Goal: Information Seeking & Learning: Check status

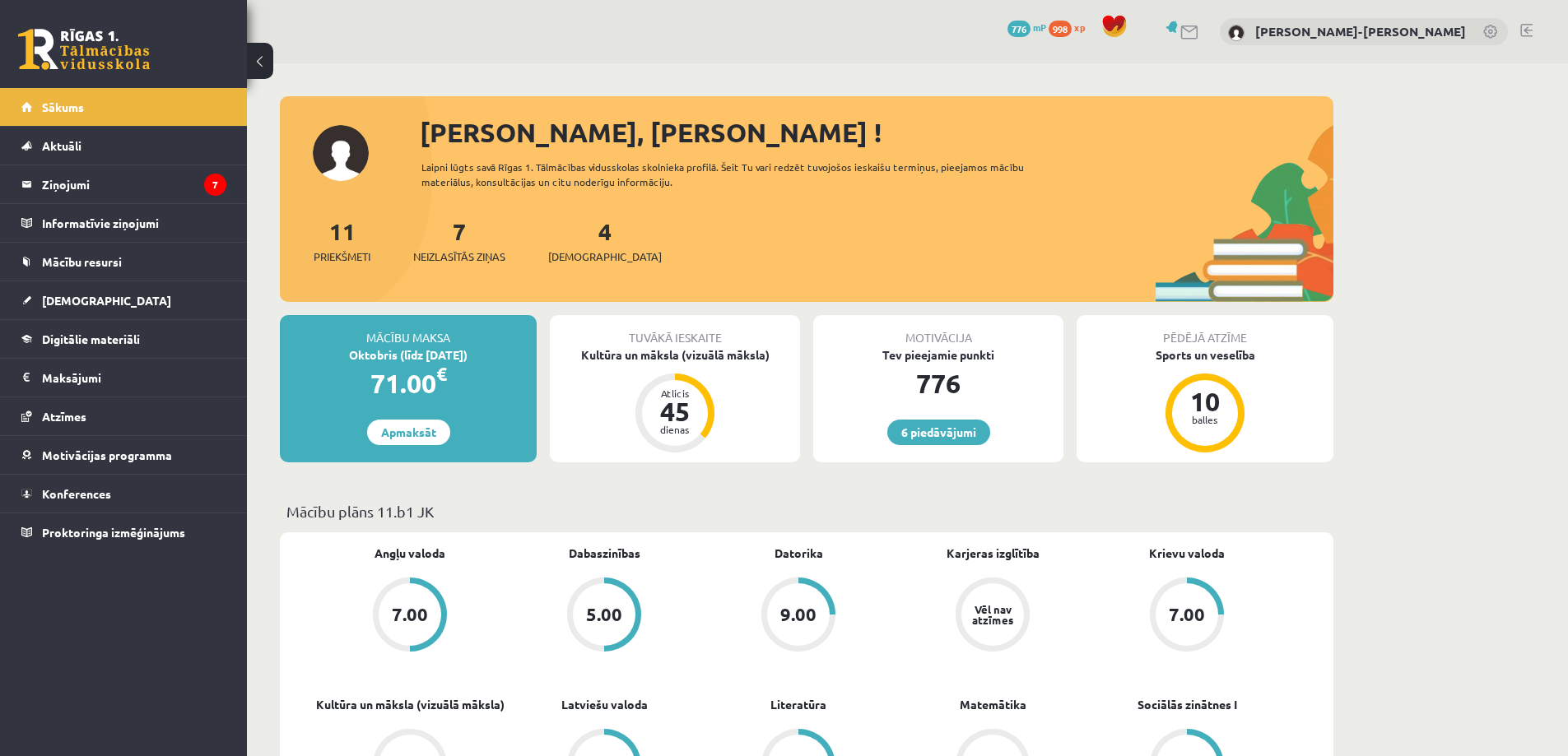
scroll to position [247, 0]
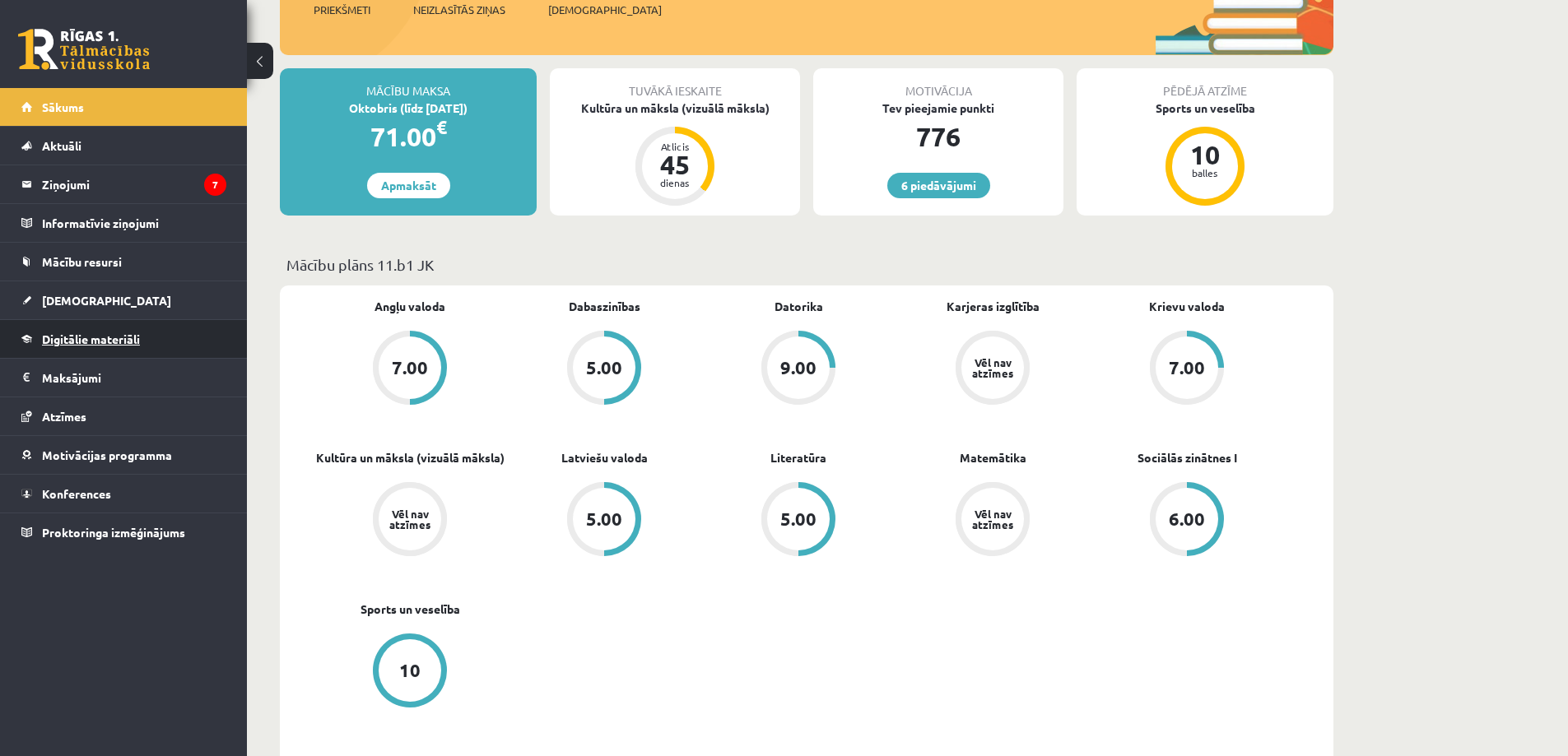
click at [82, 336] on span "Digitālie materiāli" at bounding box center [91, 339] width 98 height 15
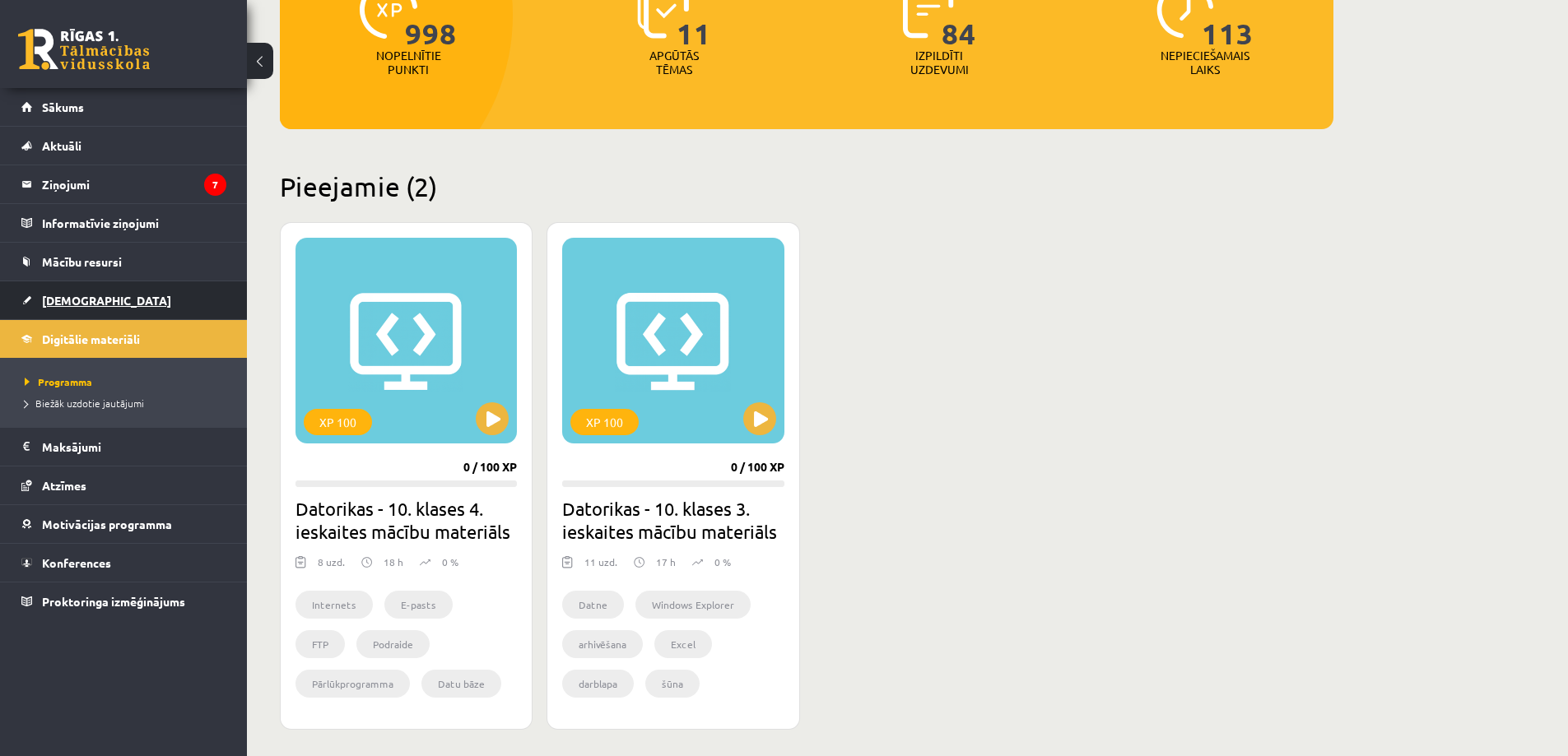
click at [68, 301] on span "[DEMOGRAPHIC_DATA]" at bounding box center [106, 300] width 129 height 15
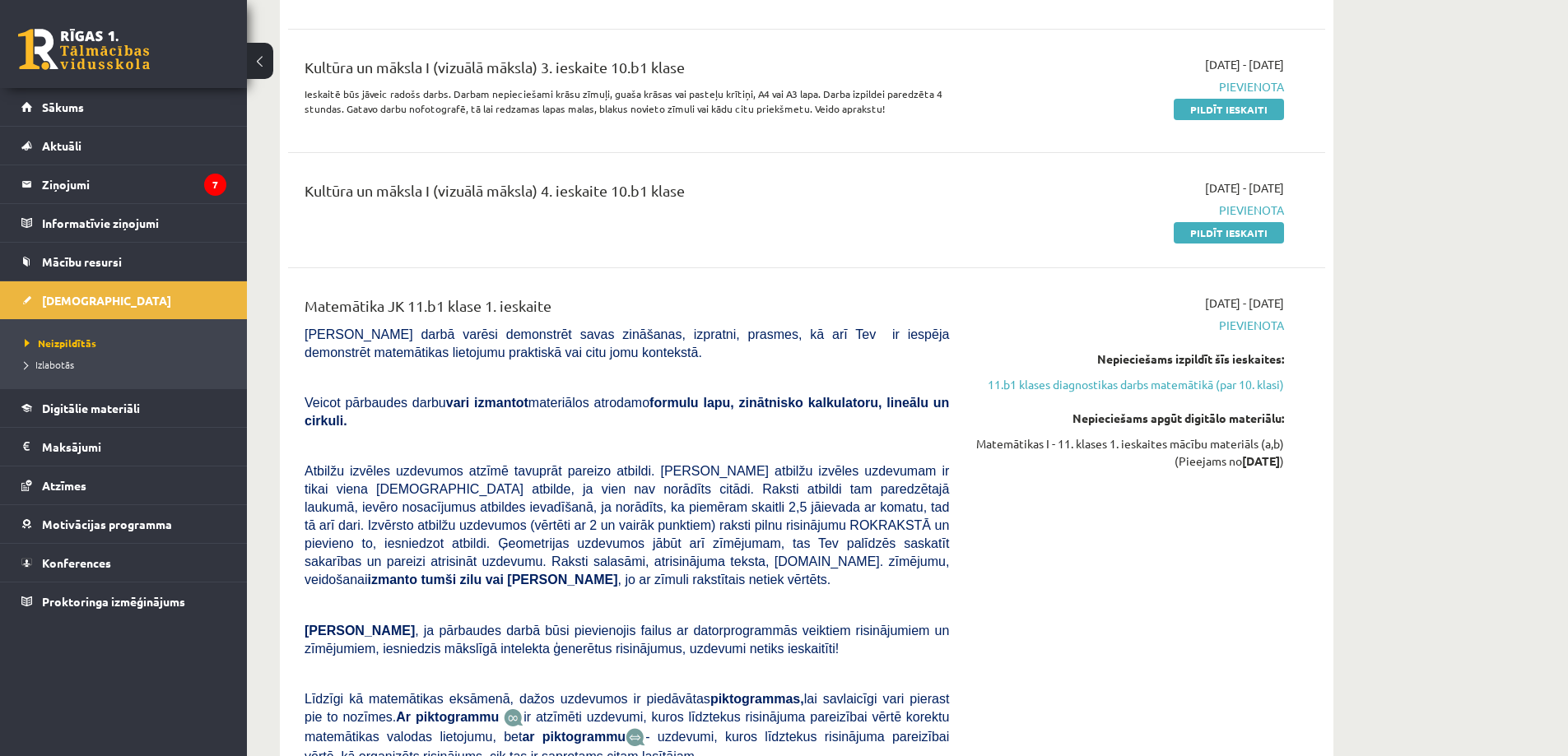
scroll to position [2057, 0]
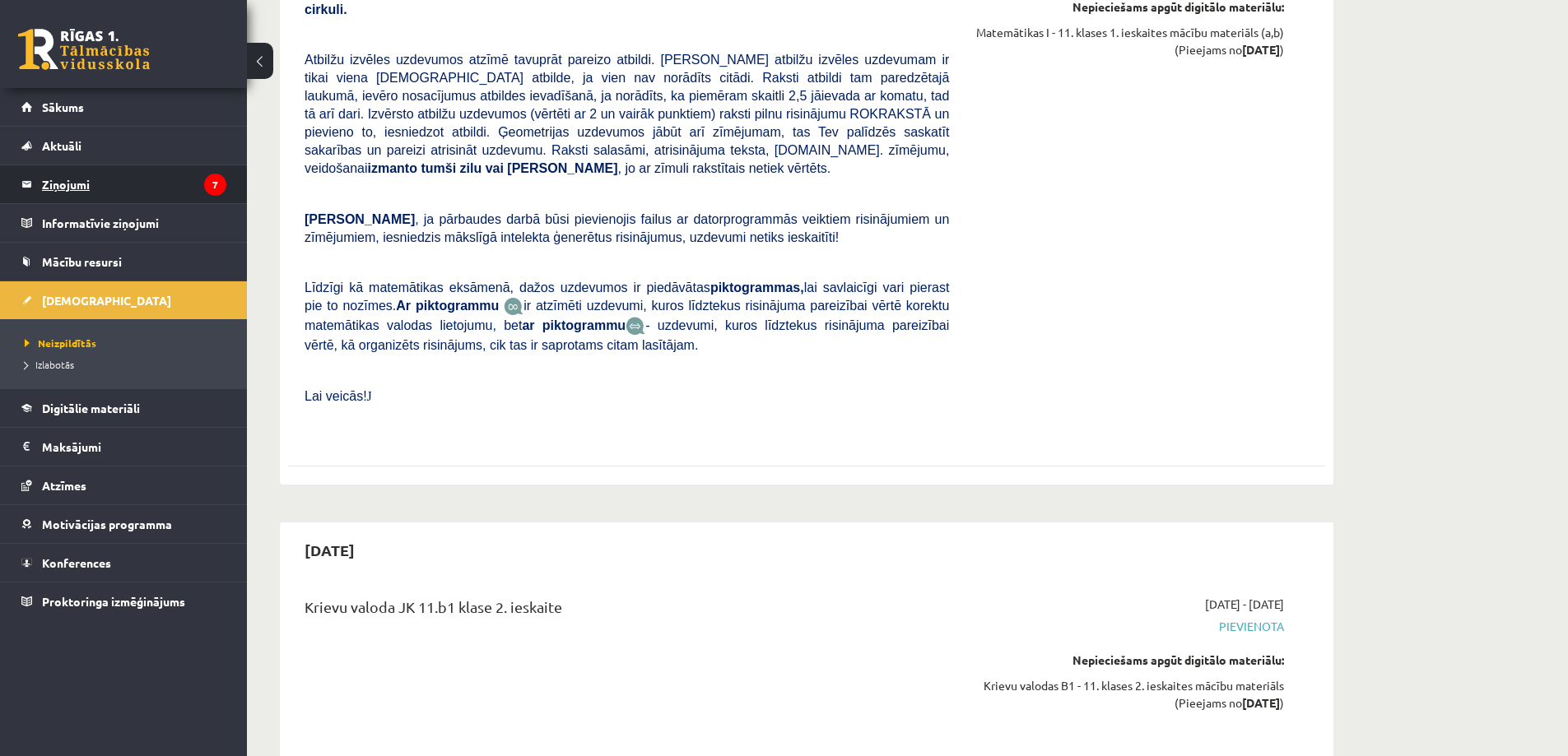
click at [66, 184] on legend "Ziņojumi 7" at bounding box center [133, 184] width 184 height 38
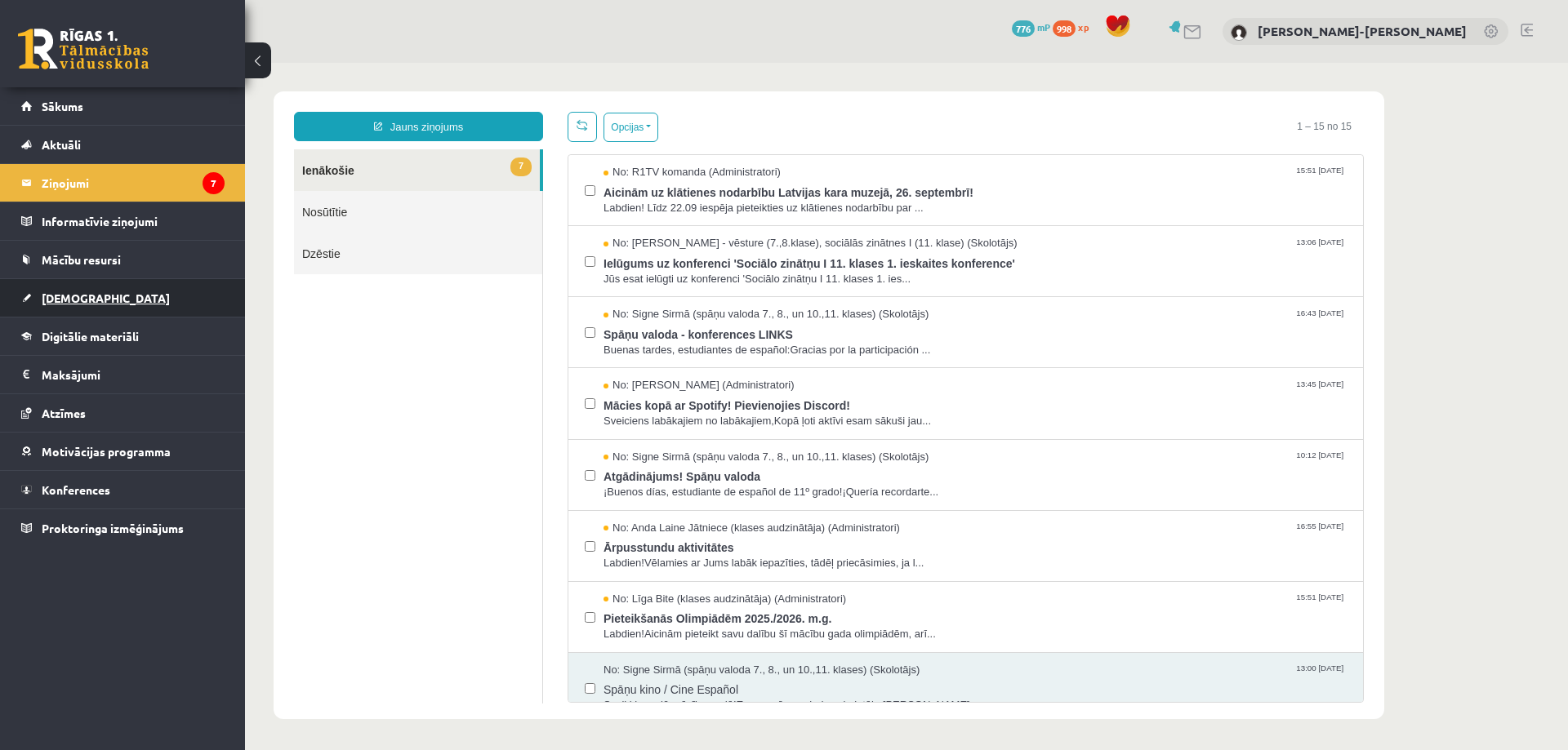
click at [61, 304] on span "[DEMOGRAPHIC_DATA]" at bounding box center [105, 297] width 128 height 14
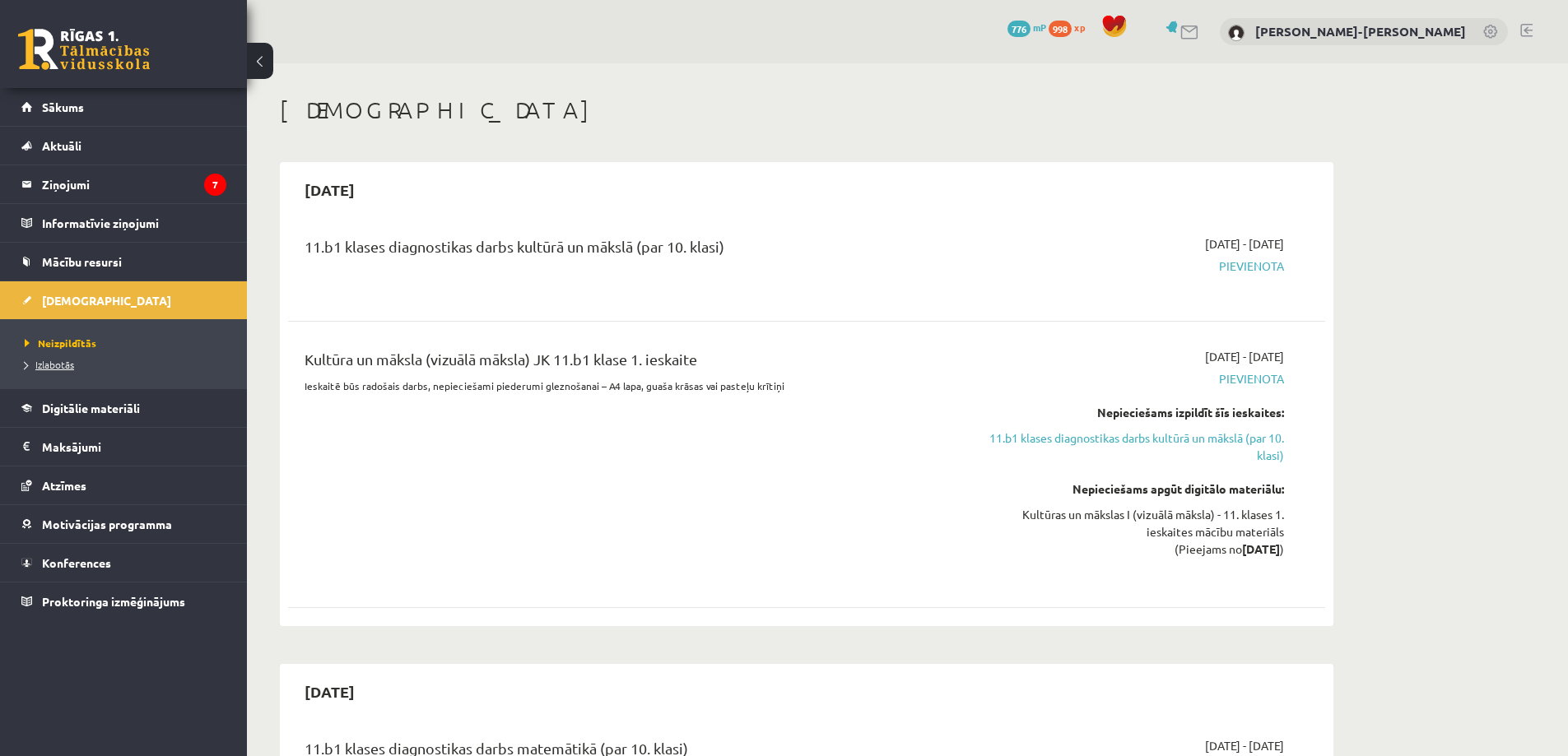
click at [66, 365] on span "Izlabotās" at bounding box center [49, 365] width 50 height 14
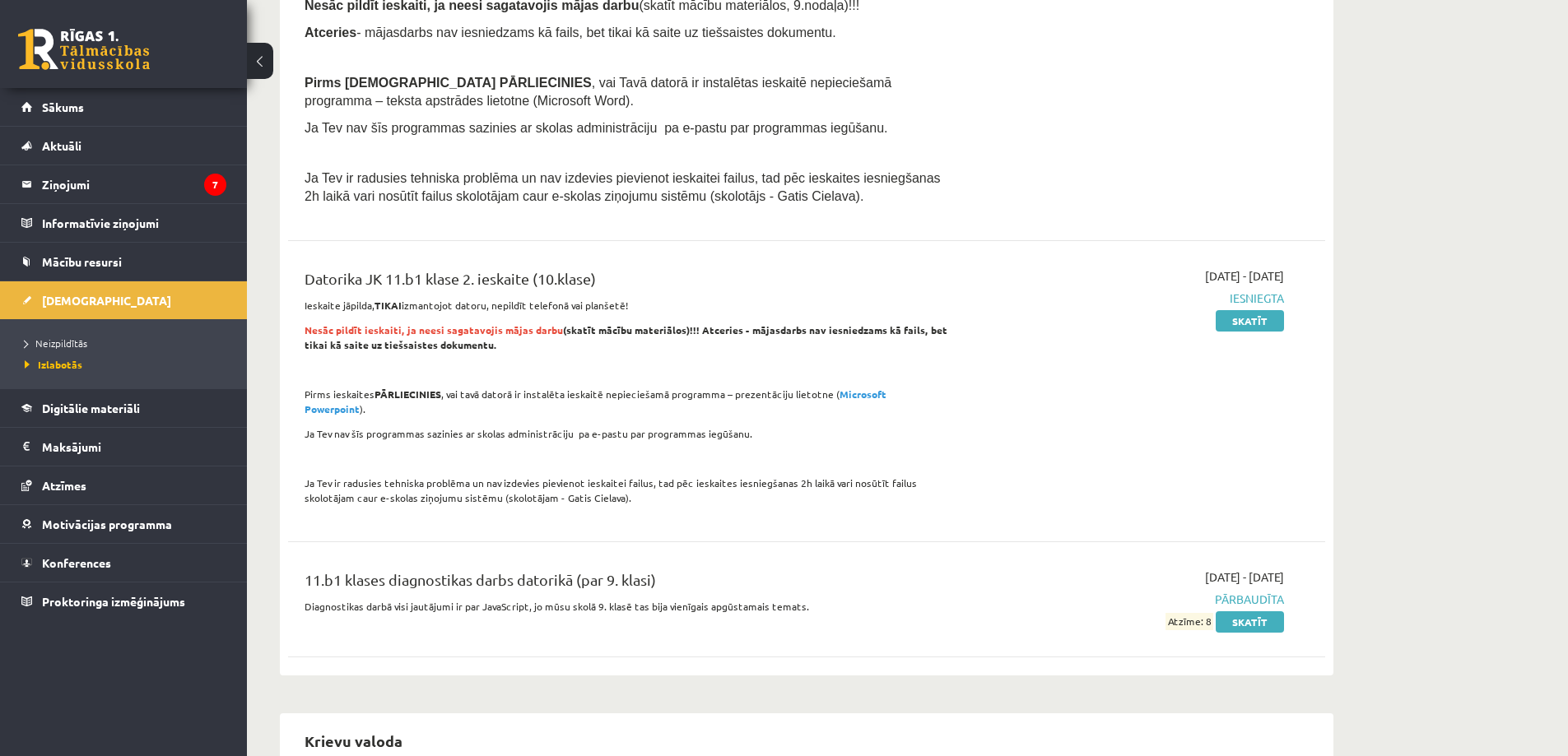
scroll to position [329, 0]
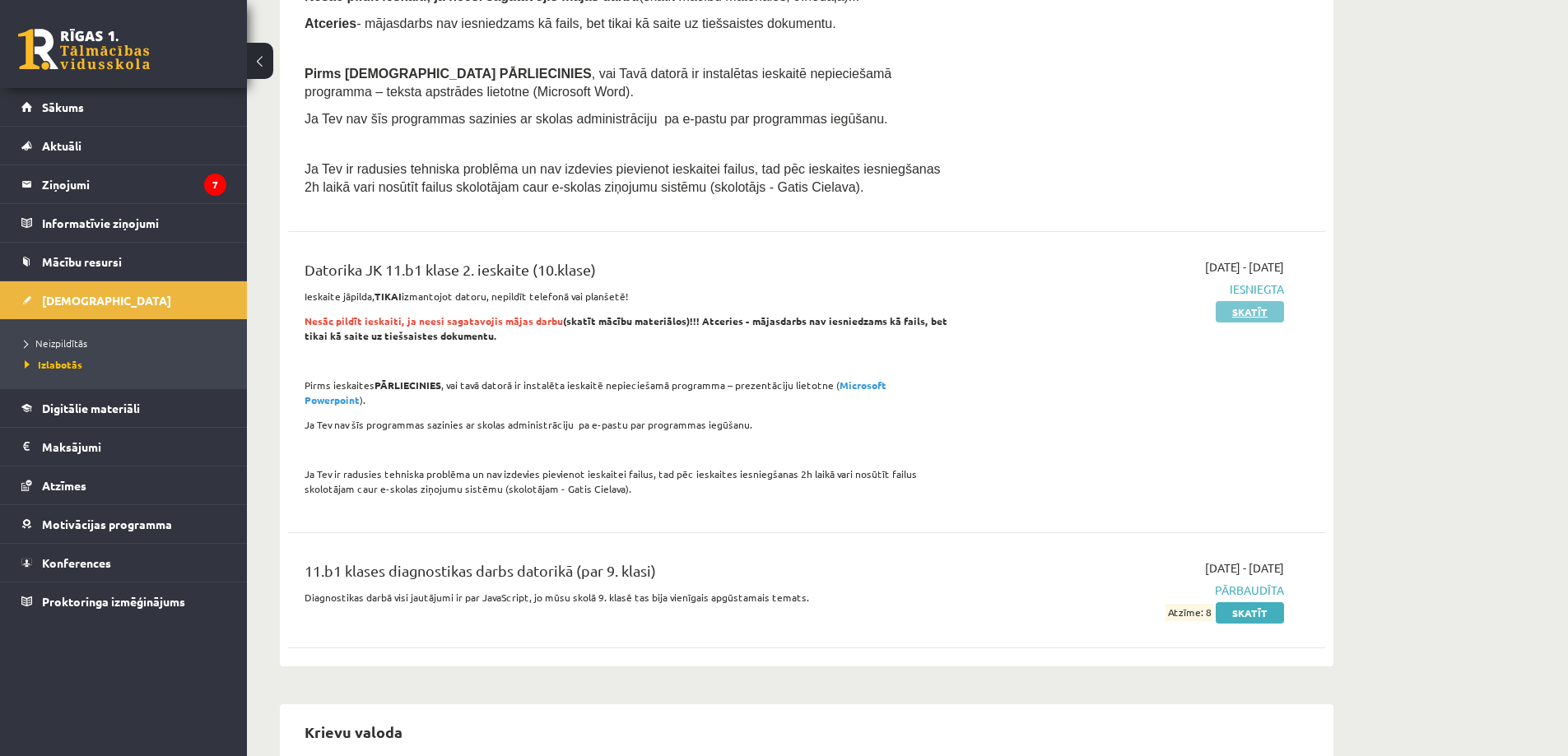
click at [1258, 313] on link "Skatīt" at bounding box center [1250, 312] width 68 height 21
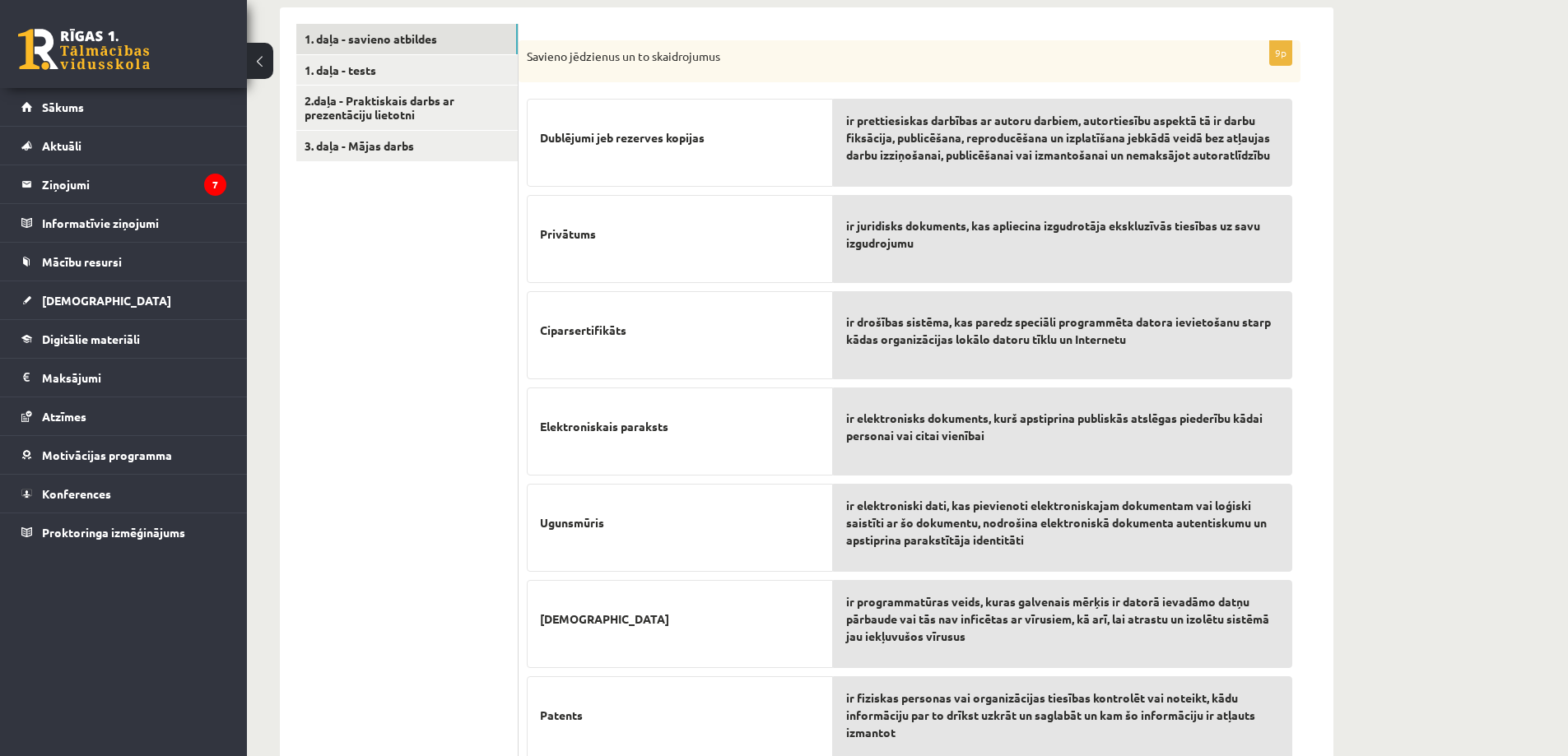
scroll to position [117, 0]
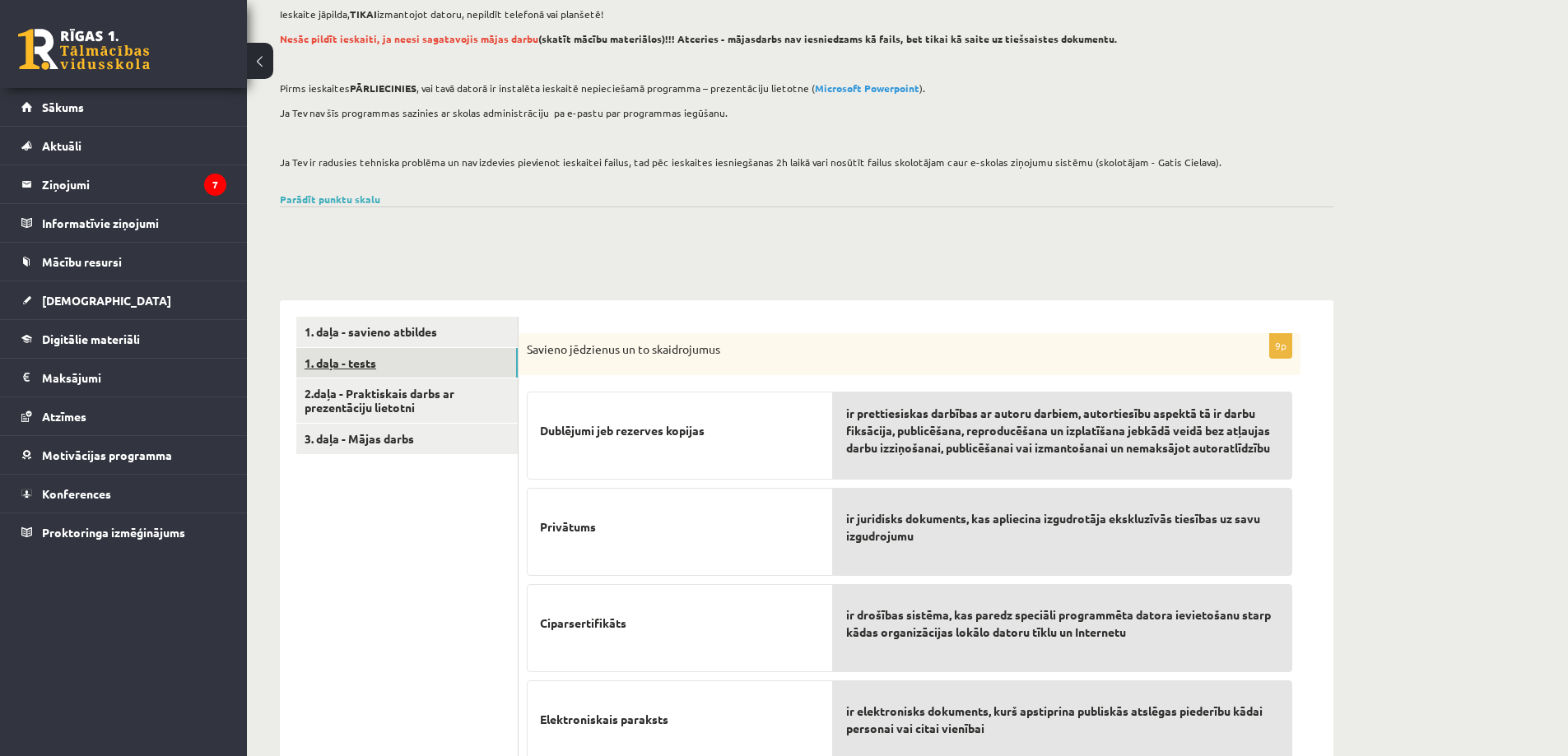
click at [364, 361] on link "1. daļa - tests" at bounding box center [406, 363] width 221 height 30
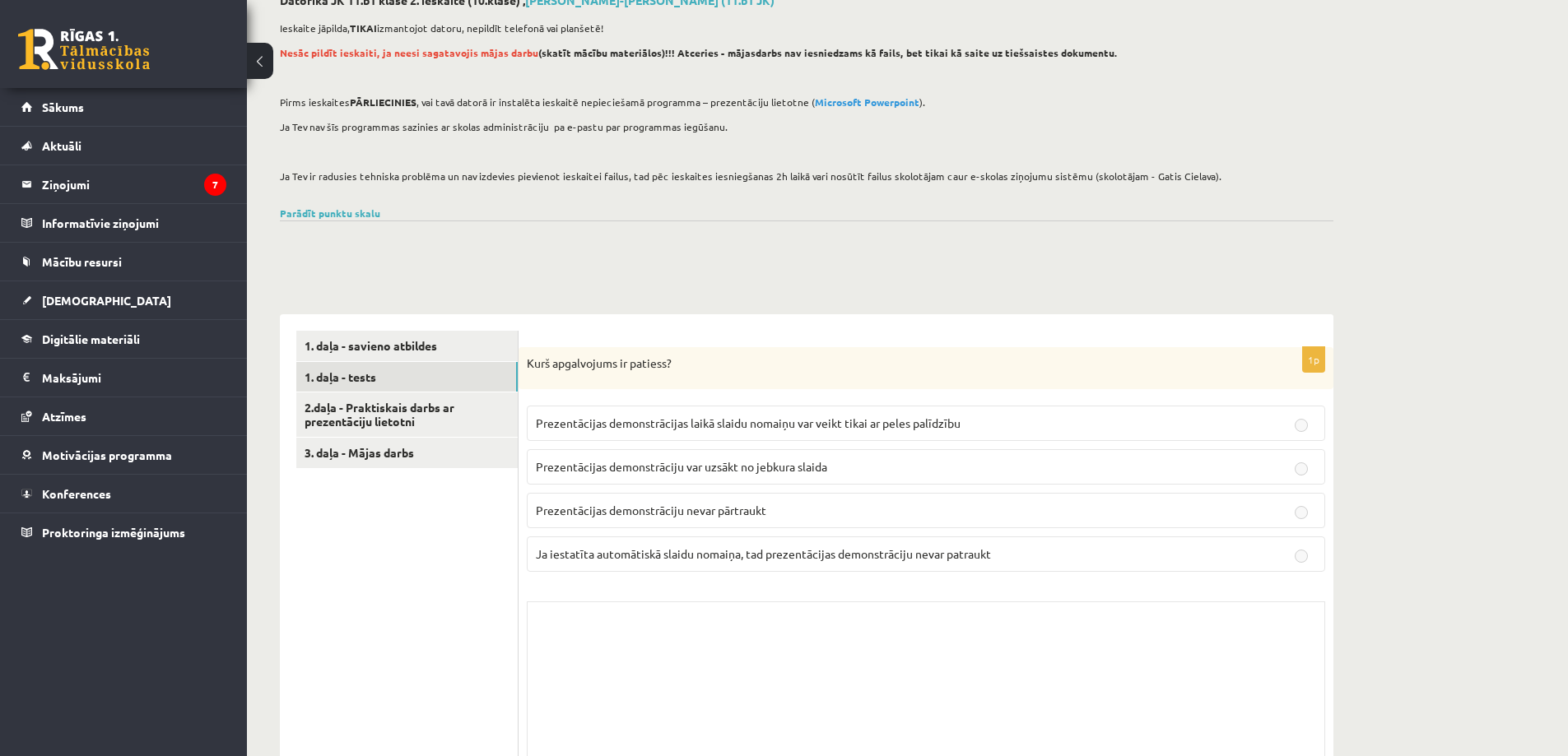
scroll to position [0, 0]
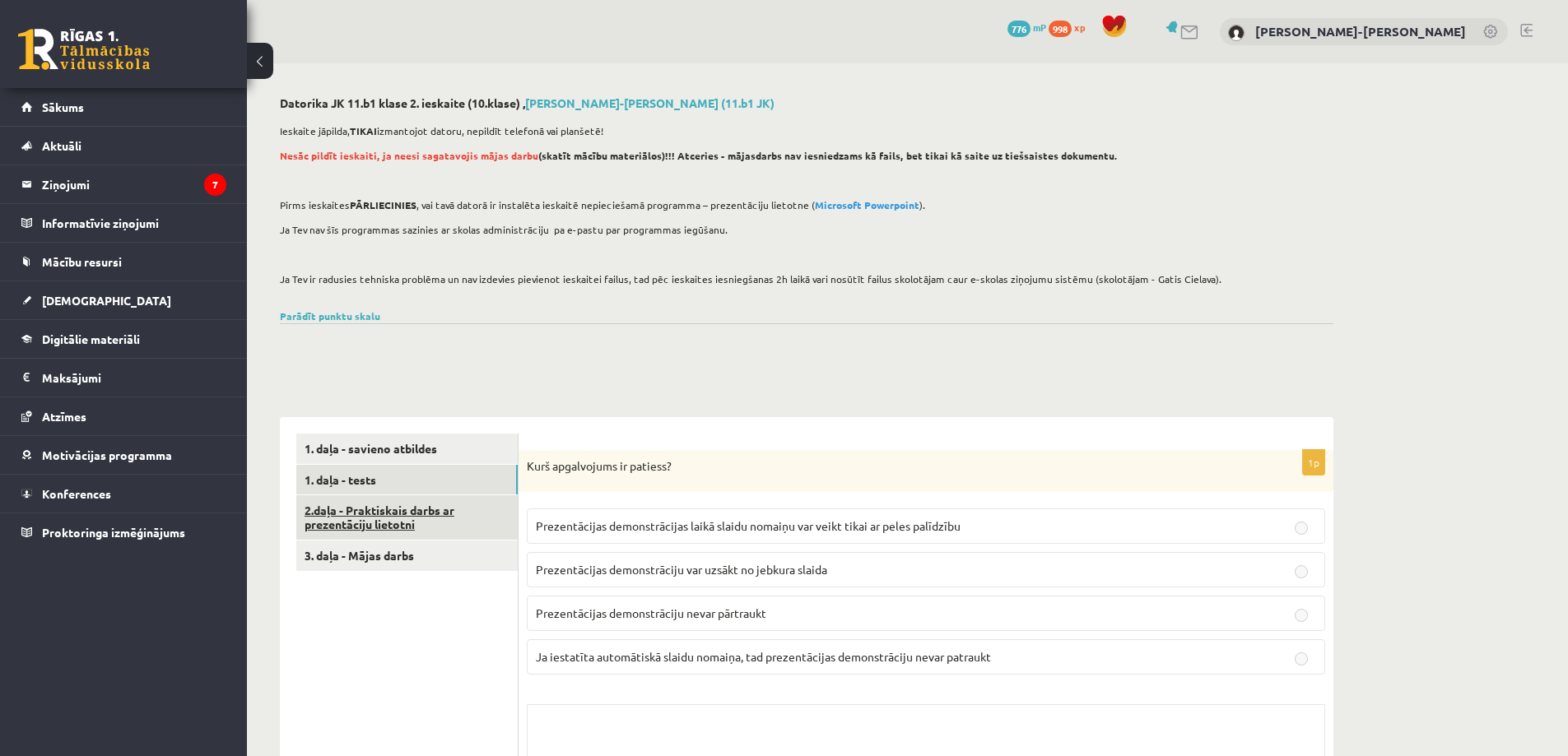
click at [382, 513] on link "2.daļa - Praktiskais darbs ar prezentāciju lietotni" at bounding box center [406, 518] width 221 height 45
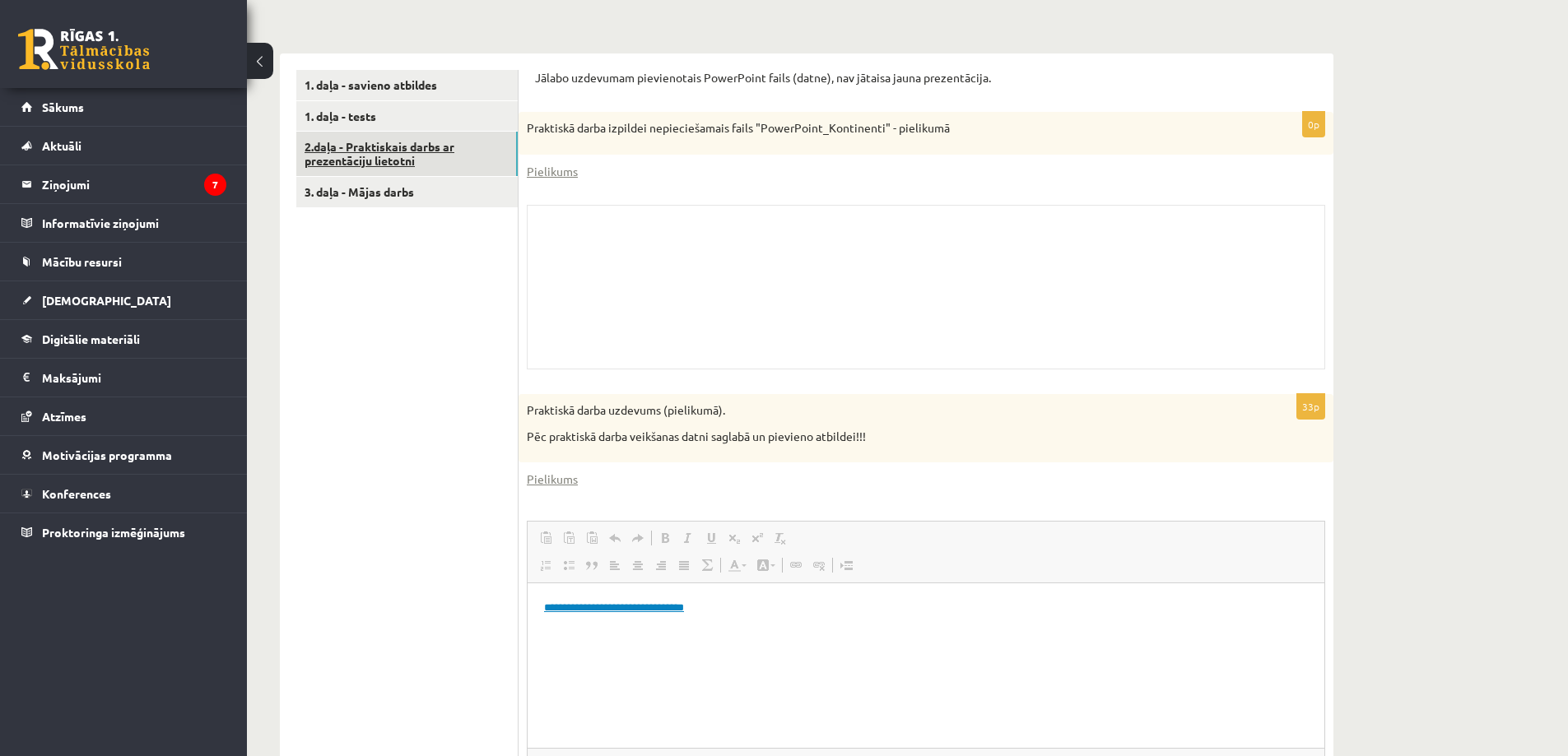
scroll to position [299, 0]
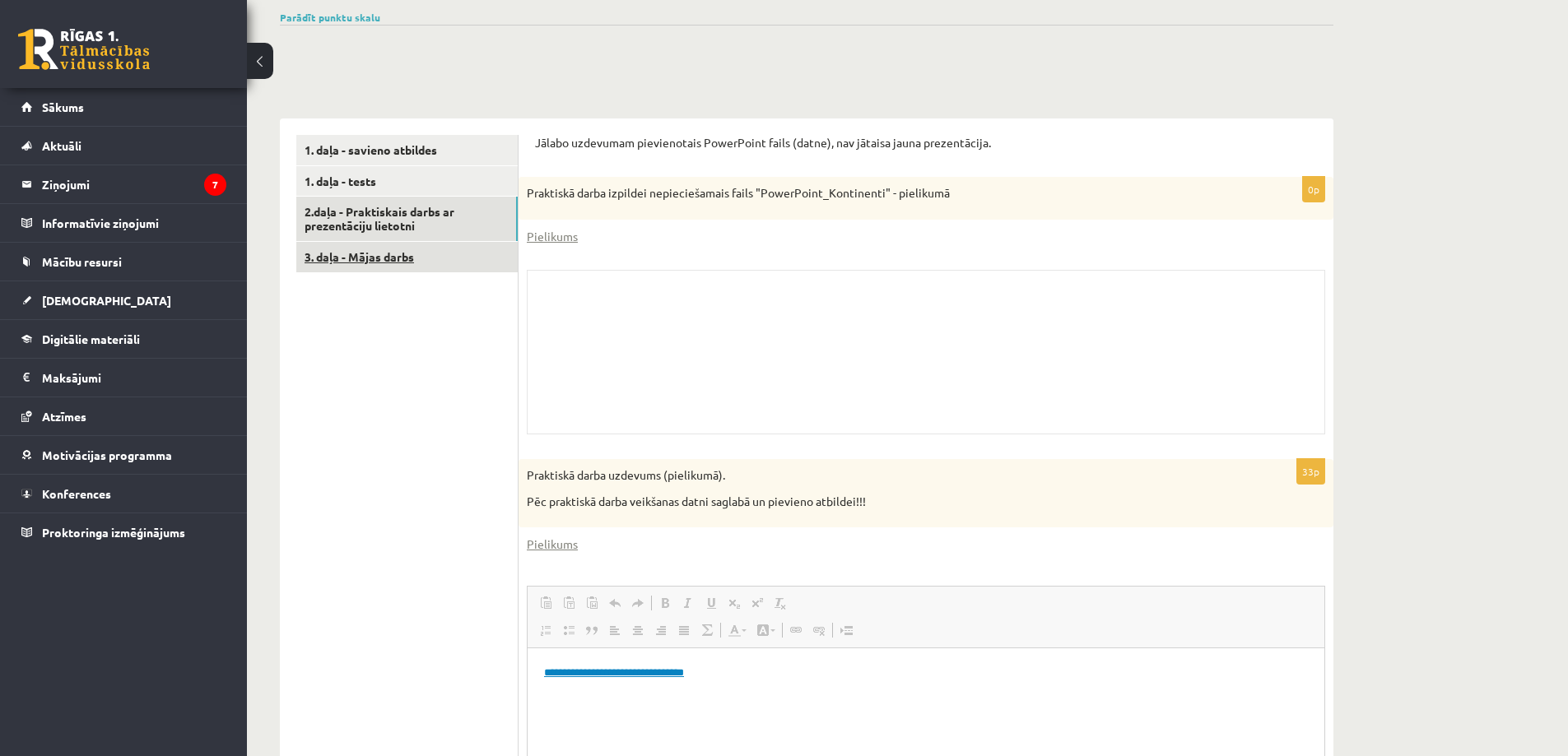
click at [380, 259] on link "3. daļa - Mājas darbs" at bounding box center [406, 257] width 221 height 30
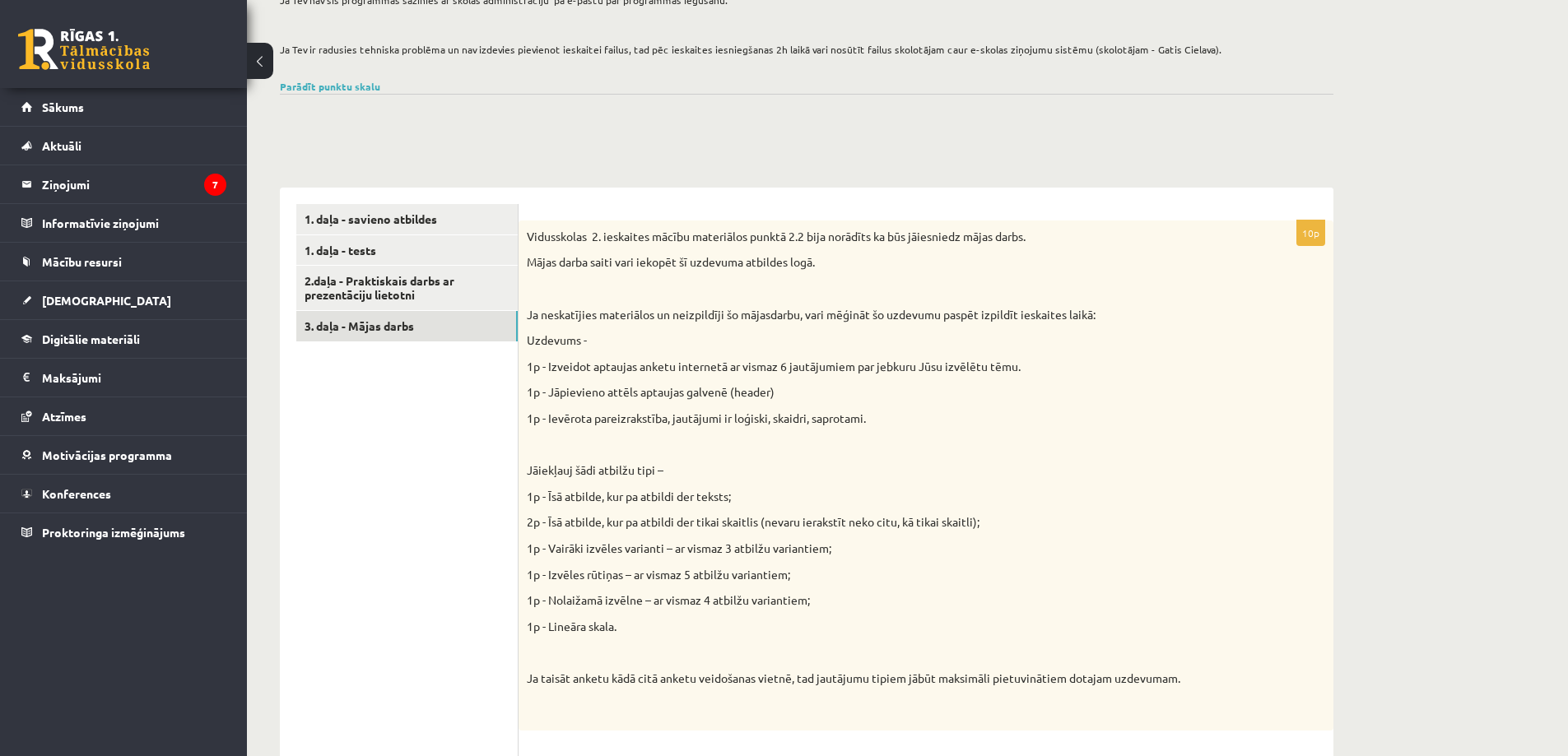
scroll to position [134, 0]
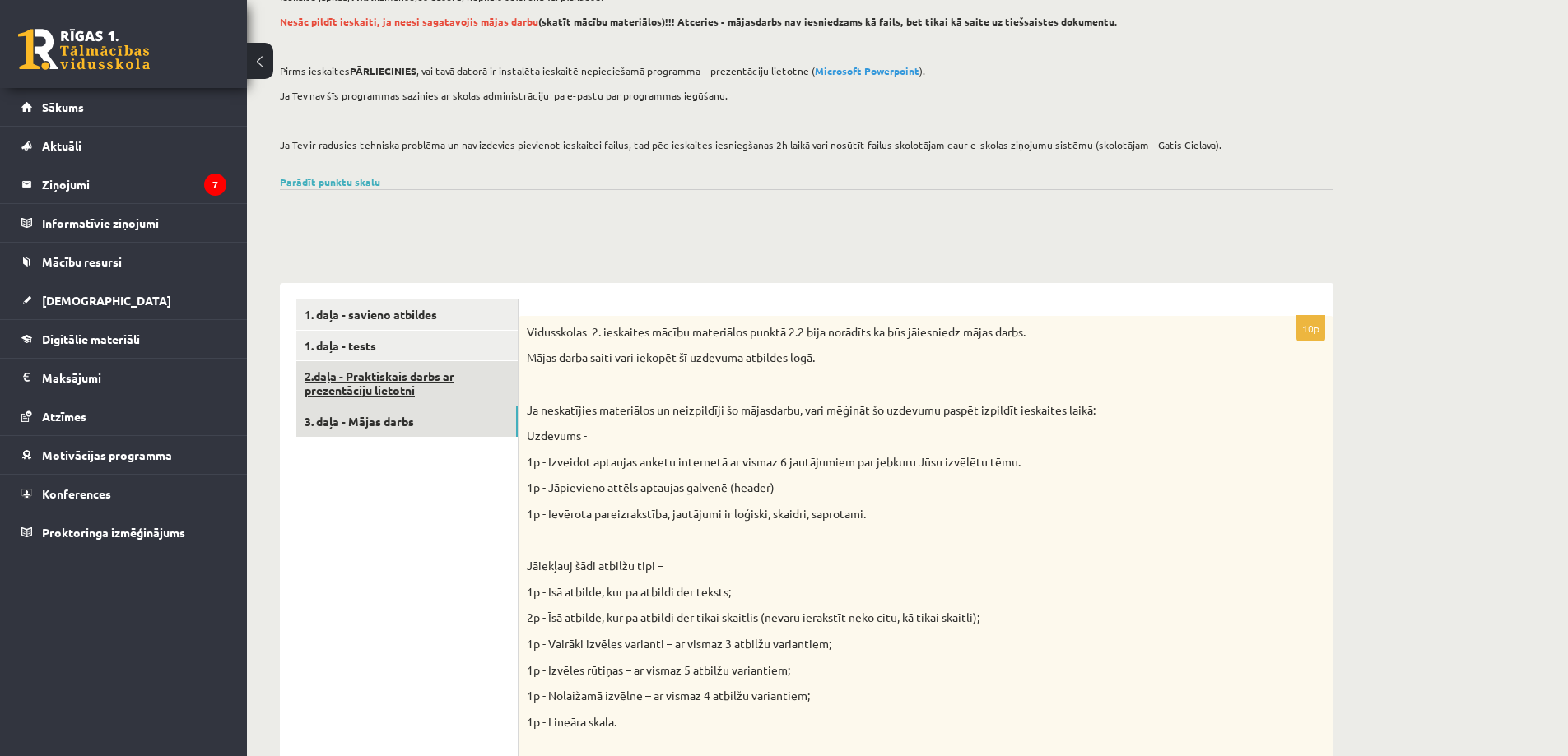
click at [347, 393] on link "2.daļa - Praktiskais darbs ar prezentāciju lietotni" at bounding box center [406, 383] width 221 height 45
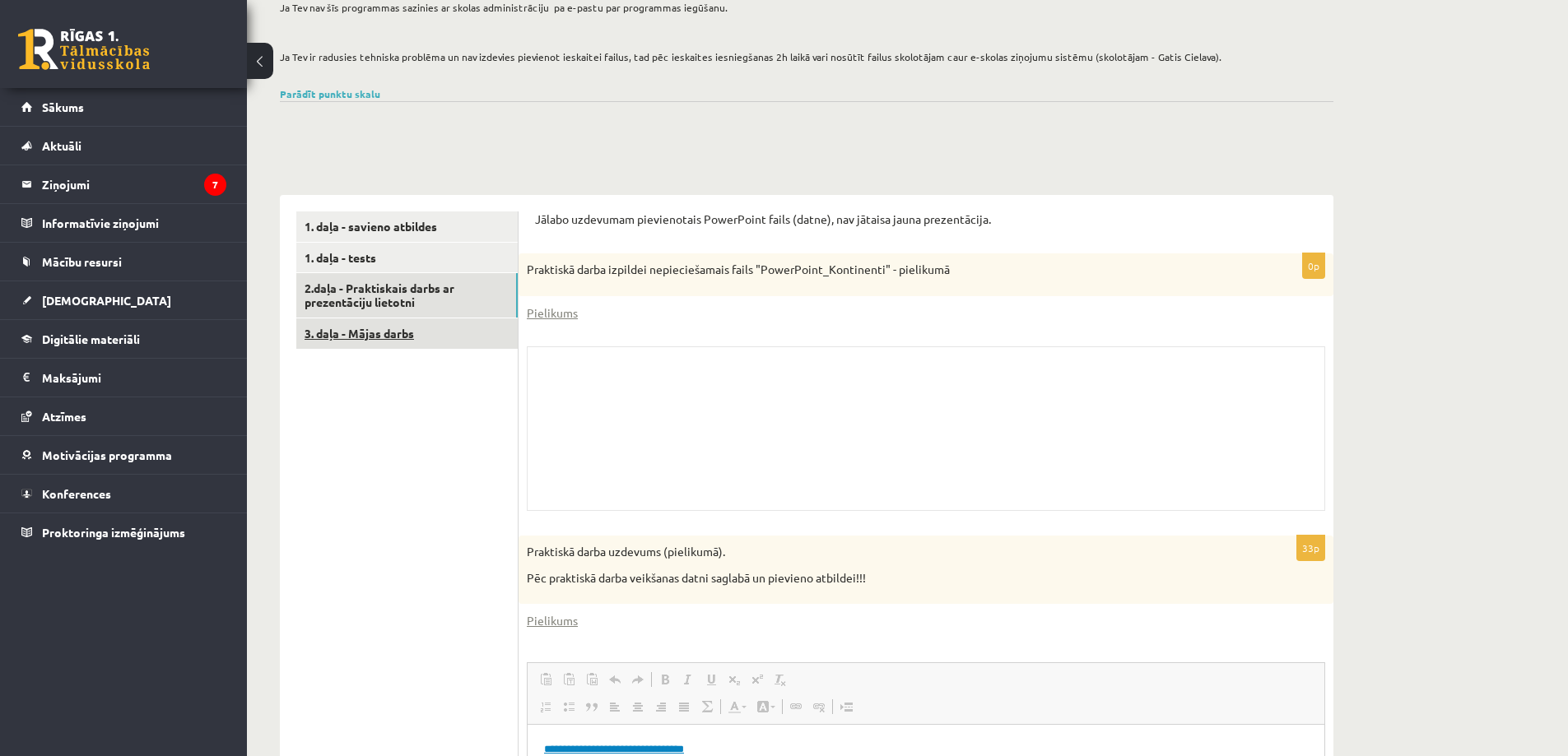
scroll to position [216, 0]
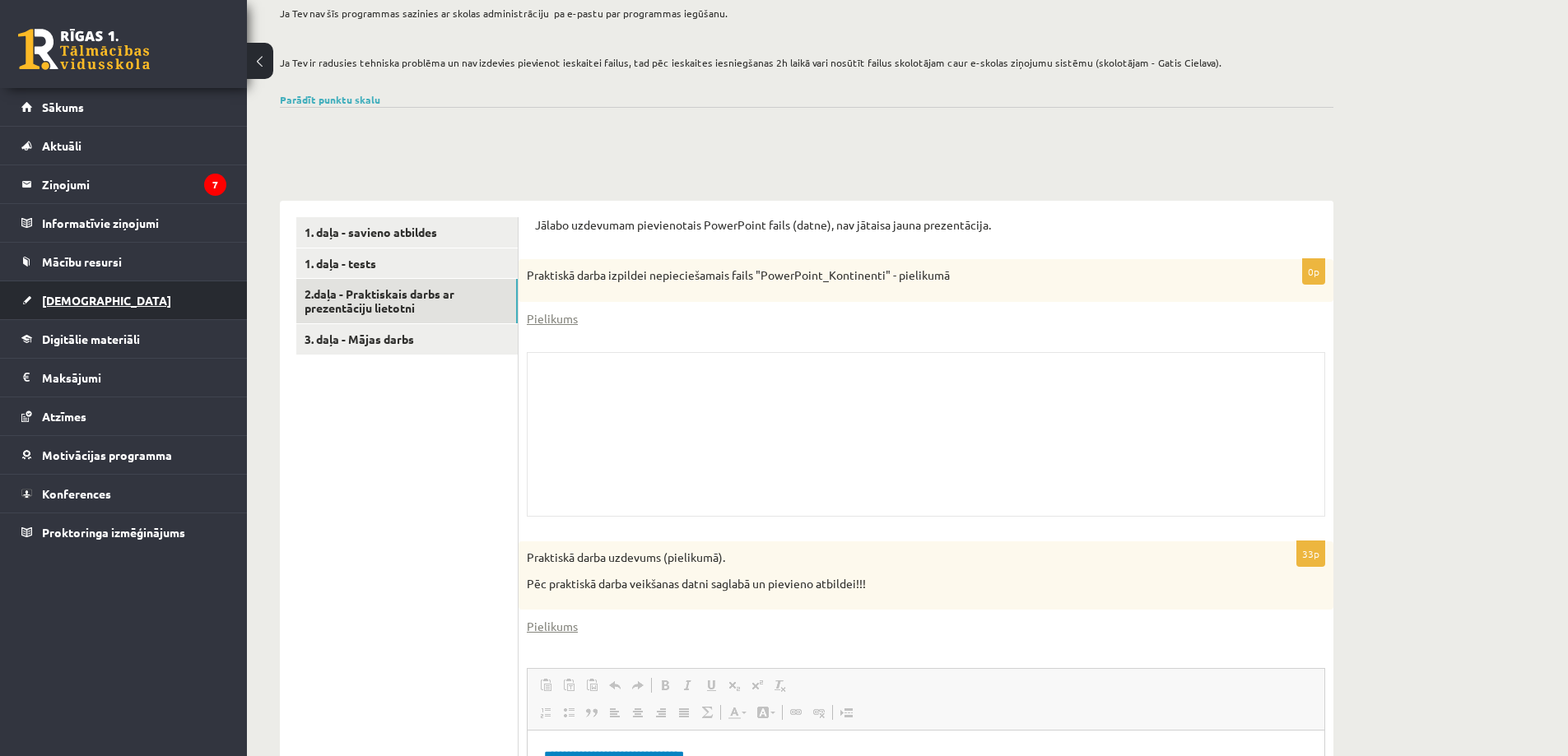
click at [77, 301] on span "[DEMOGRAPHIC_DATA]" at bounding box center [106, 300] width 129 height 15
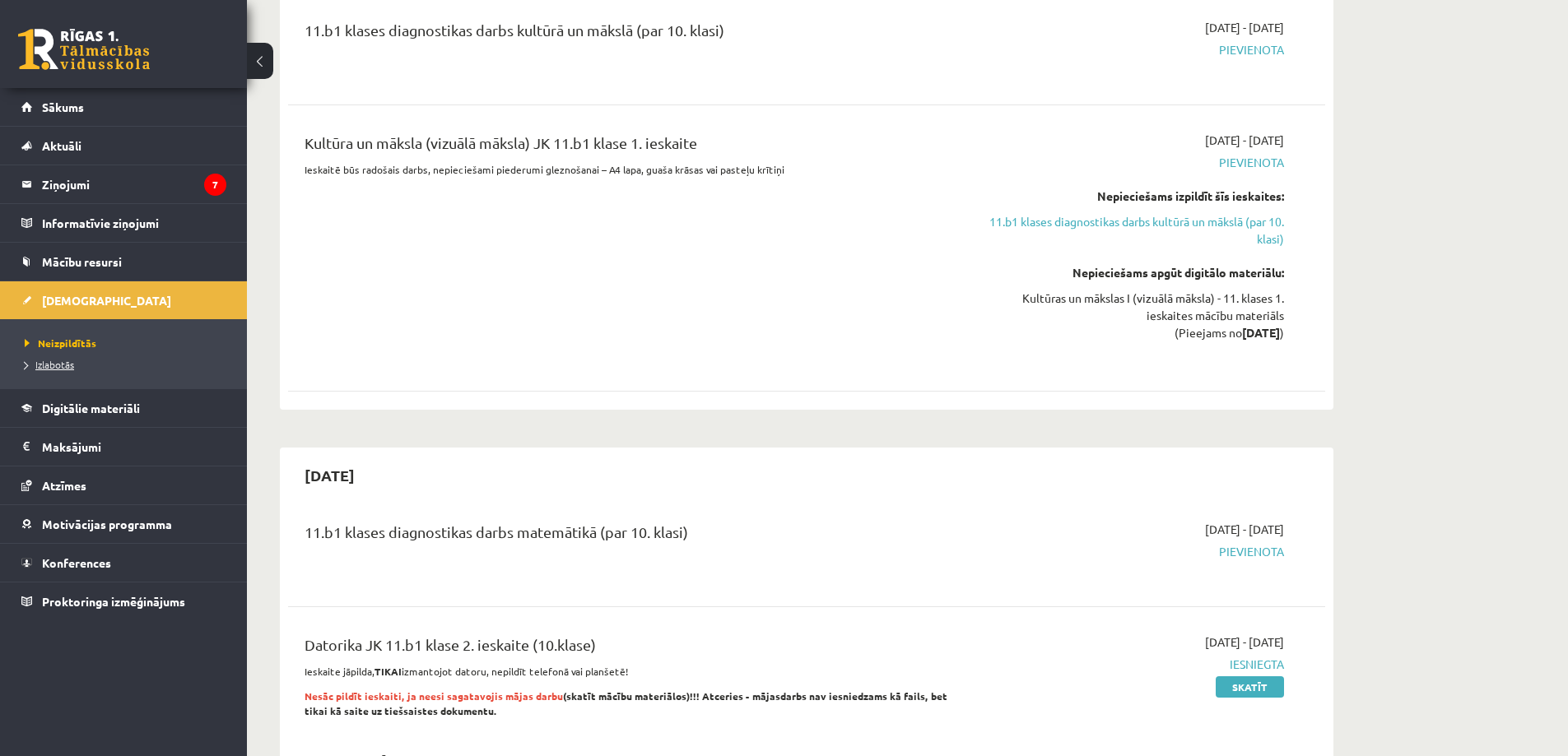
click at [56, 366] on span "Izlabotās" at bounding box center [49, 365] width 50 height 14
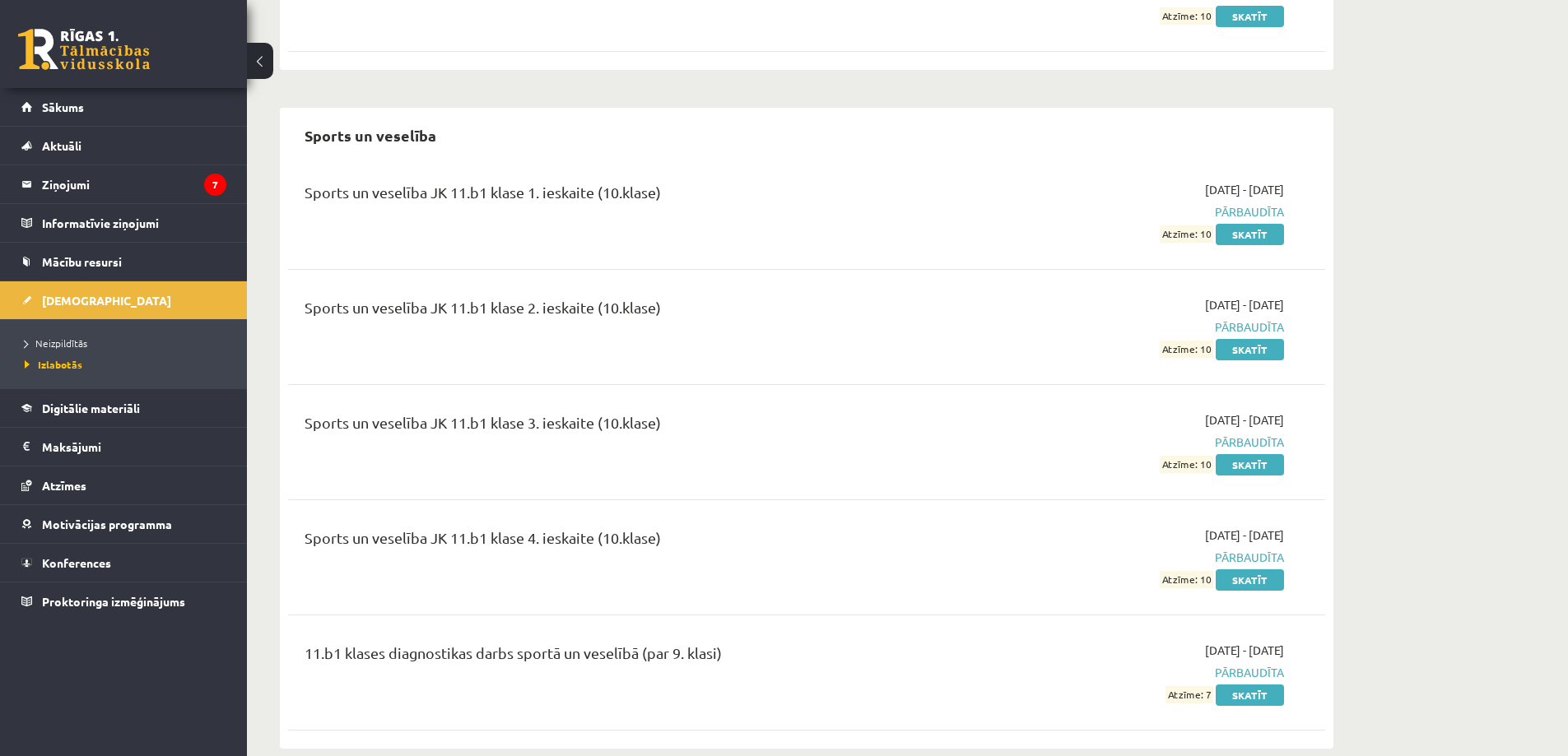
scroll to position [1719, 0]
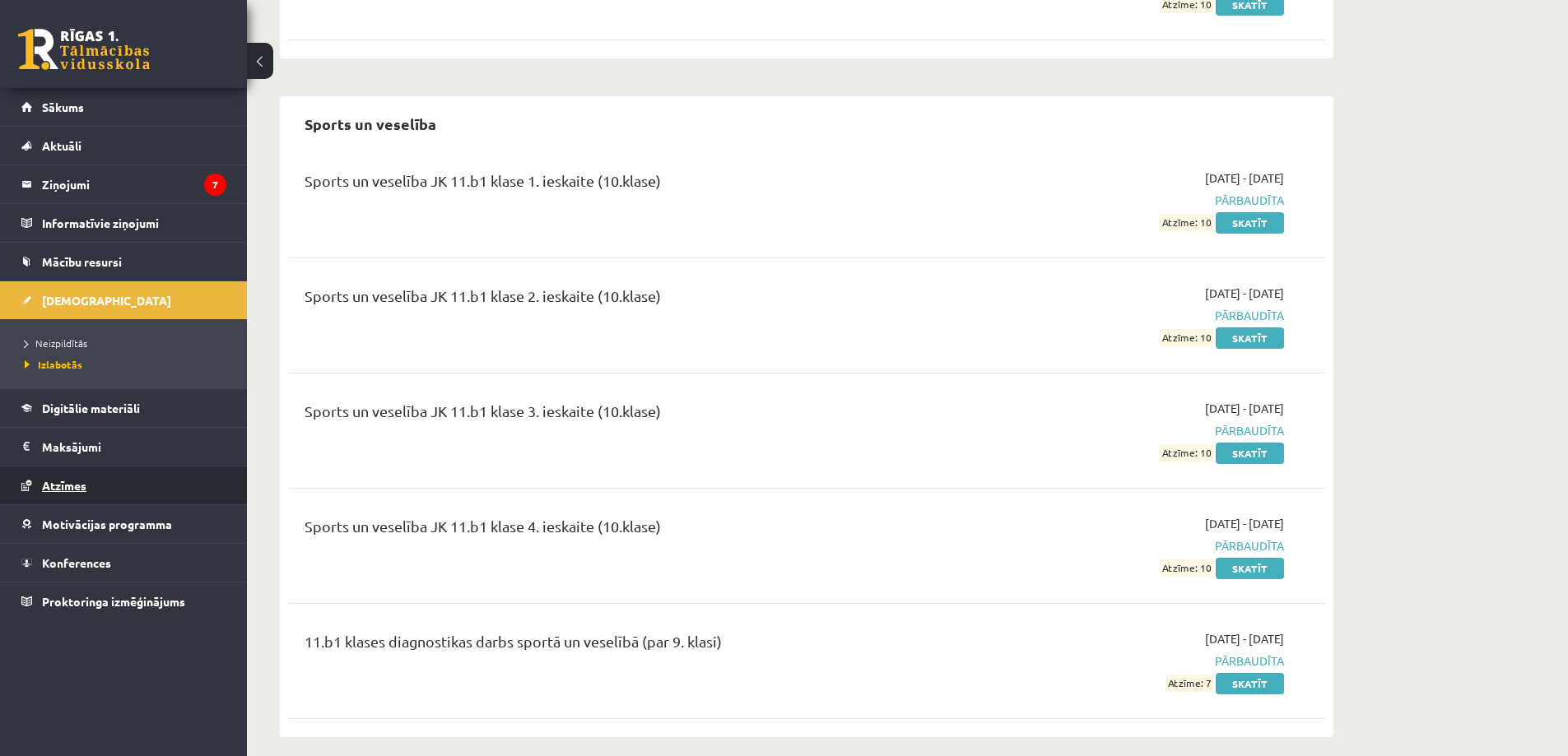
click at [73, 484] on span "Atzīmes" at bounding box center [64, 485] width 45 height 15
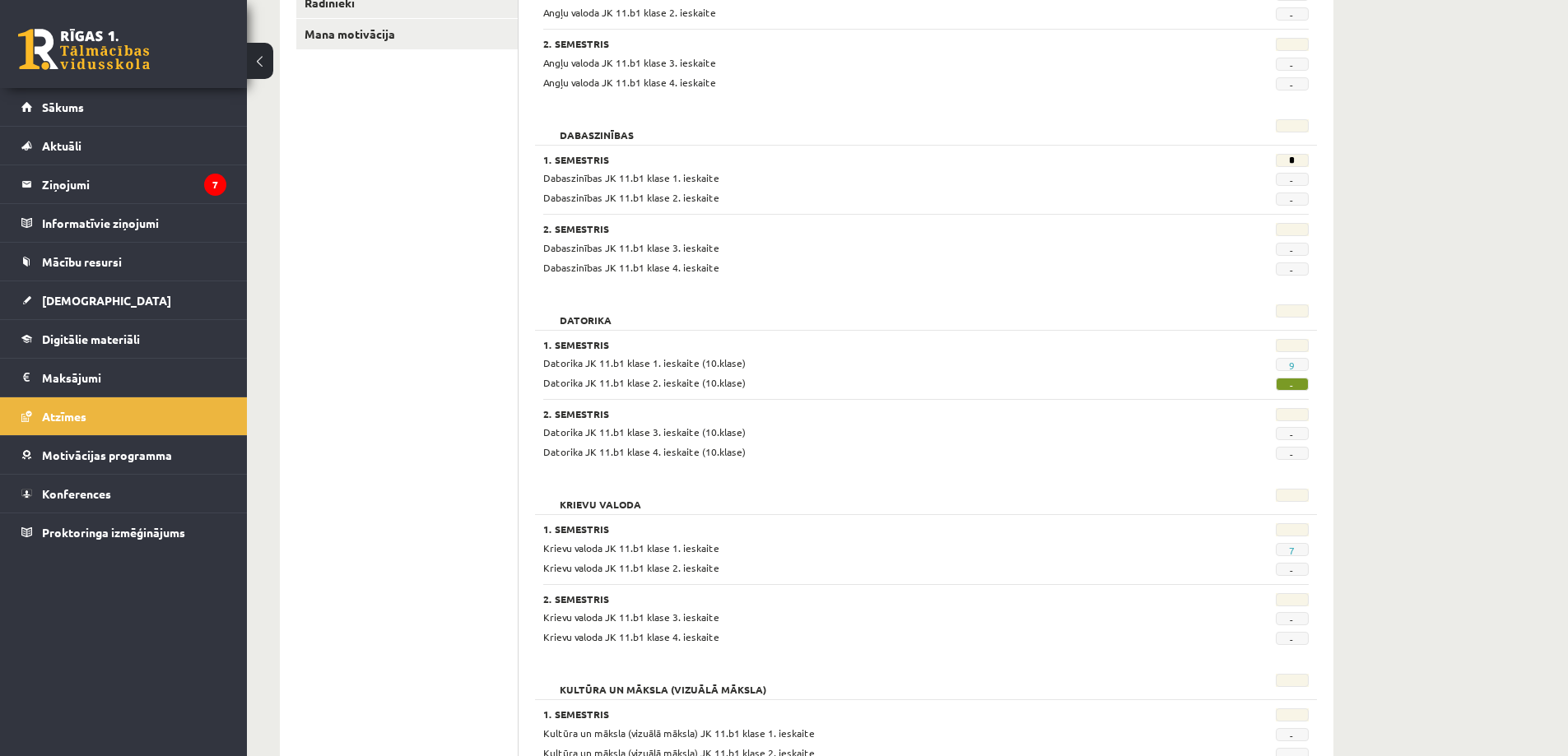
scroll to position [172, 0]
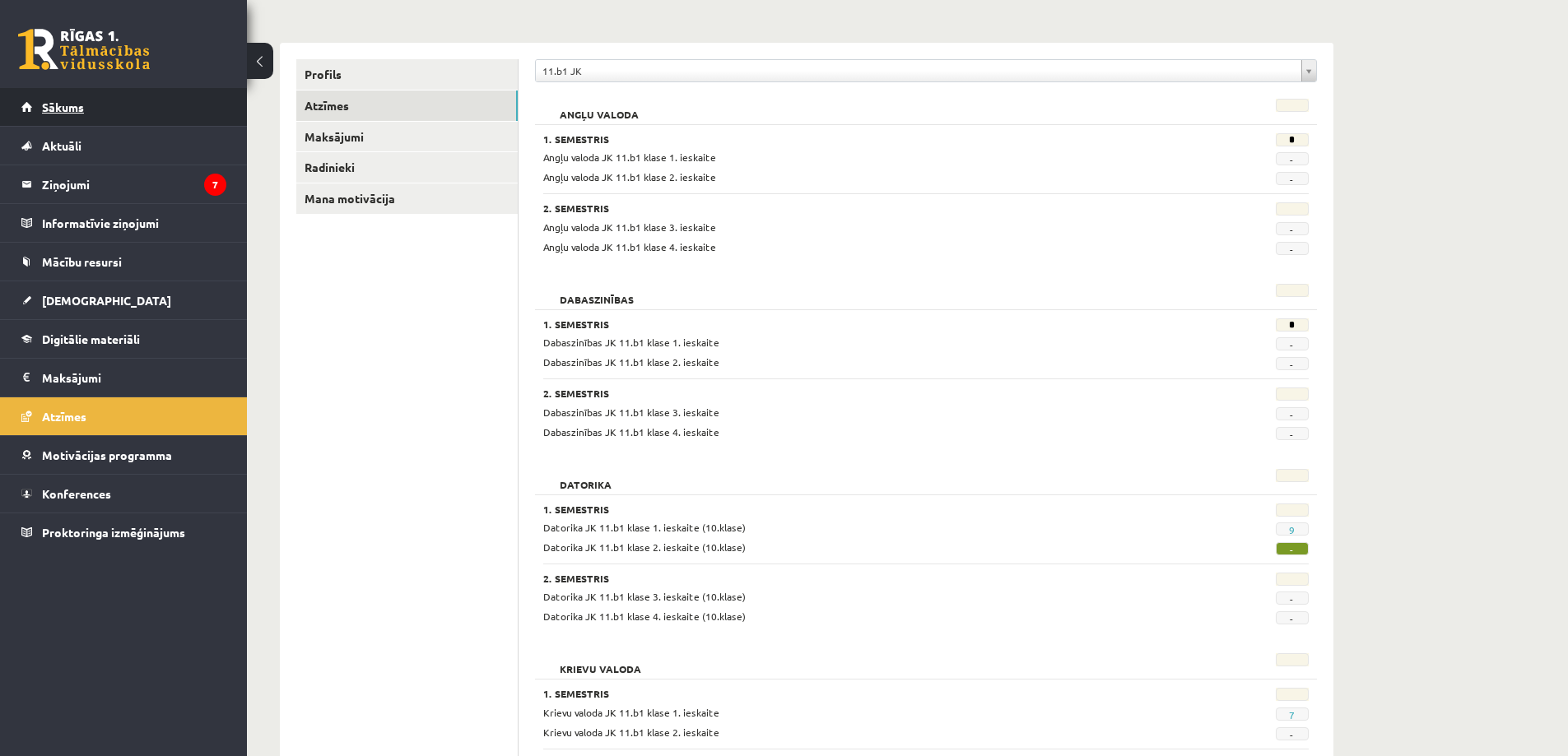
click at [67, 105] on span "Sākums" at bounding box center [62, 106] width 42 height 15
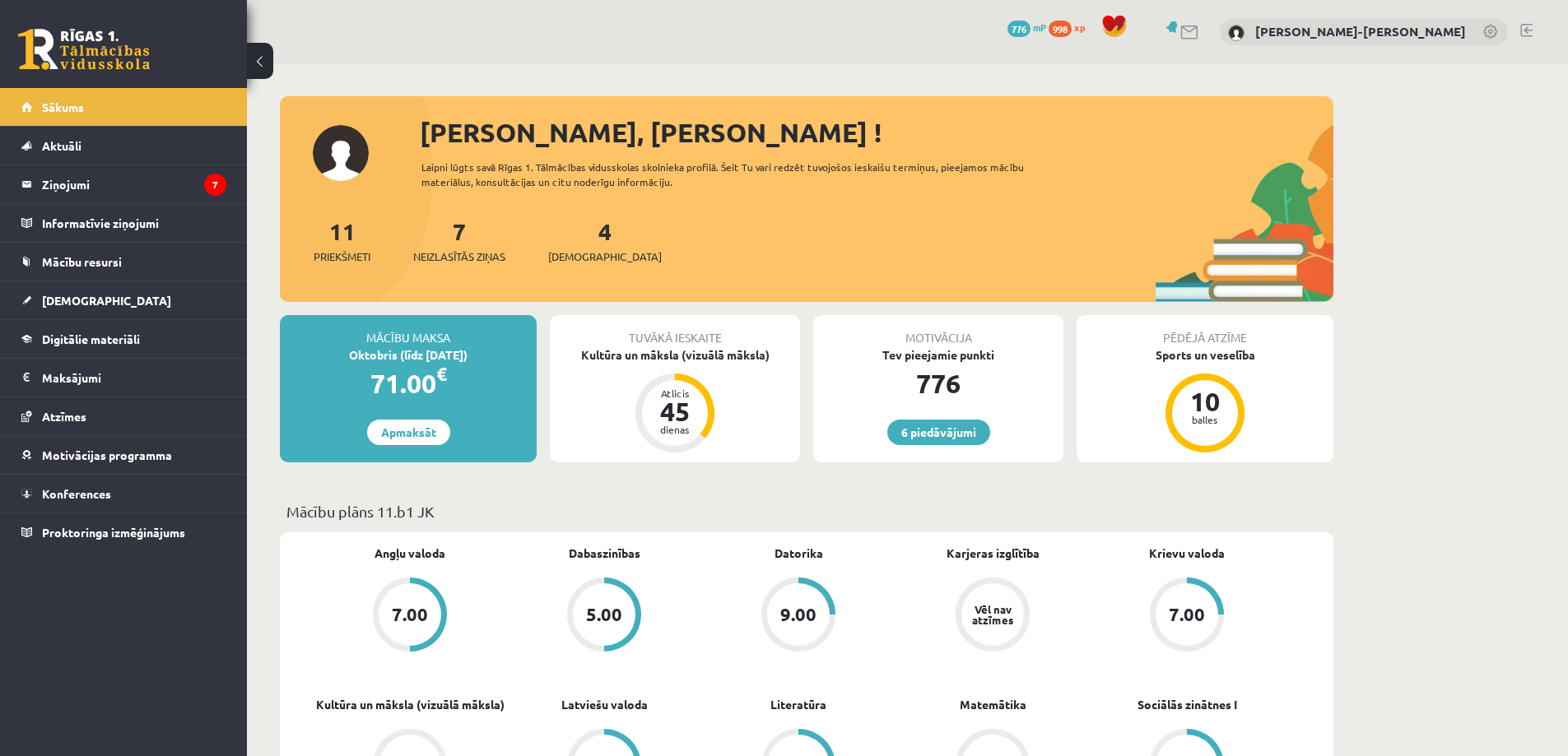
click at [1528, 30] on link at bounding box center [1526, 31] width 13 height 14
